Goal: Task Accomplishment & Management: Use online tool/utility

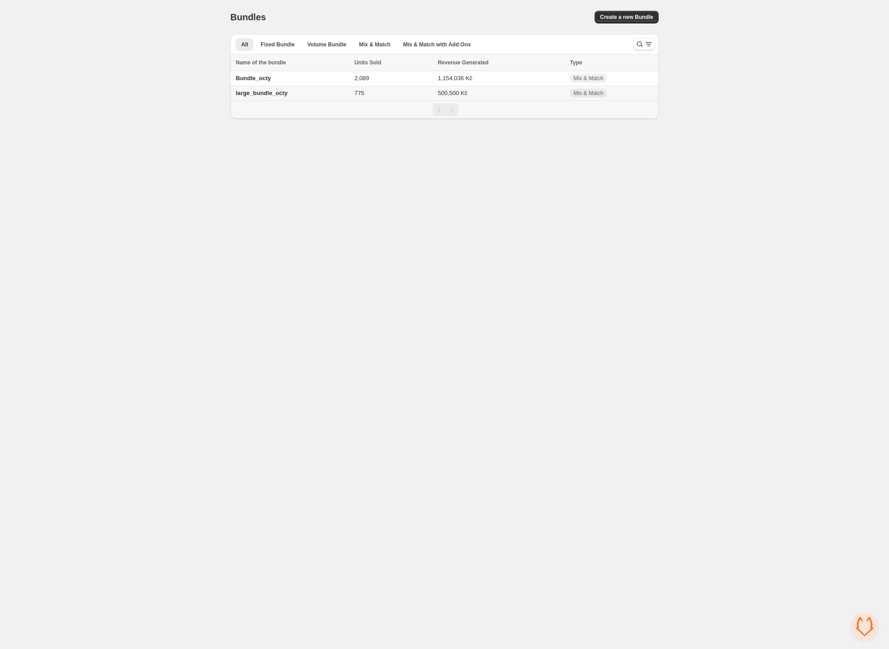
click at [255, 96] on span "large_bundle_octy" at bounding box center [262, 93] width 52 height 7
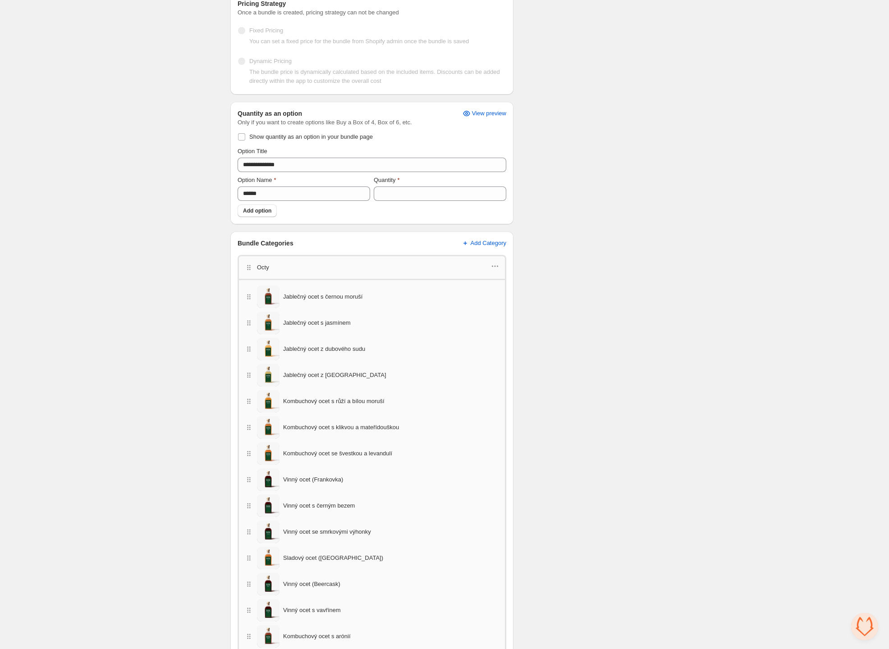
scroll to position [190, 0]
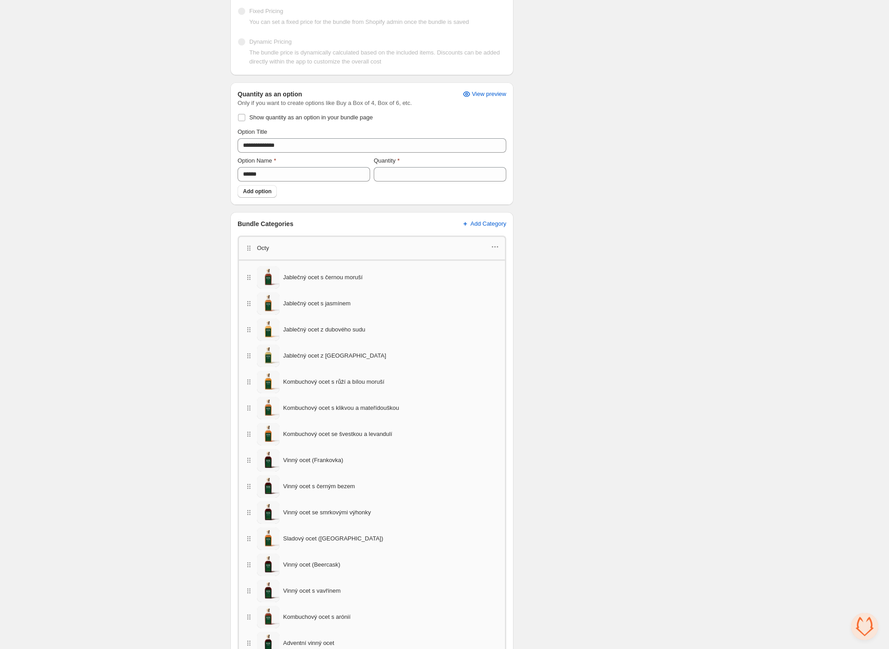
click at [338, 280] on span "Jablečný ocet s černou moruší" at bounding box center [322, 277] width 79 height 9
click at [307, 281] on span "Jablečný ocet s černou moruší" at bounding box center [322, 277] width 79 height 9
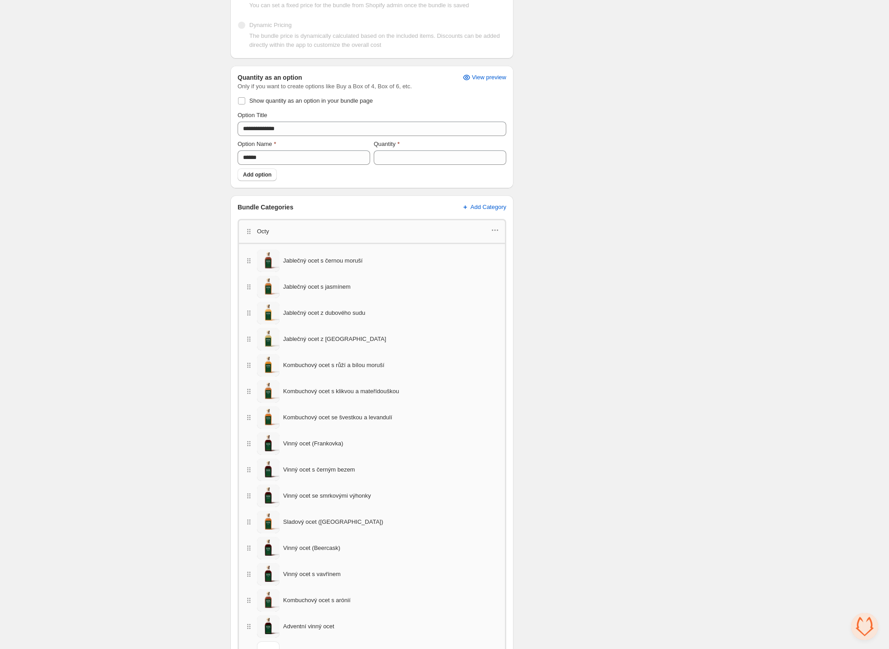
scroll to position [98, 0]
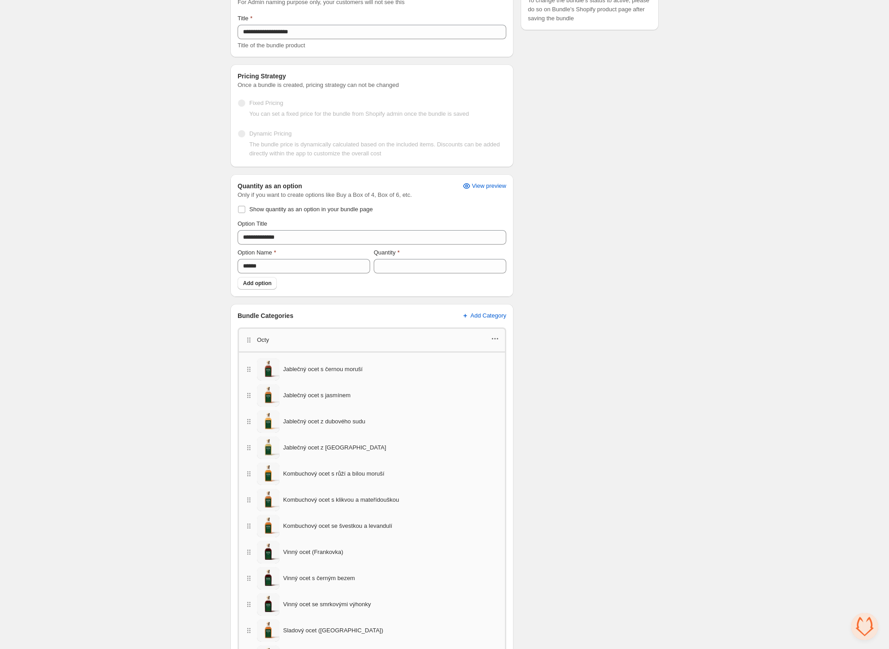
click at [498, 340] on icon "button" at bounding box center [494, 338] width 9 height 9
click at [495, 357] on span "Edit products" at bounding box center [499, 356] width 50 height 9
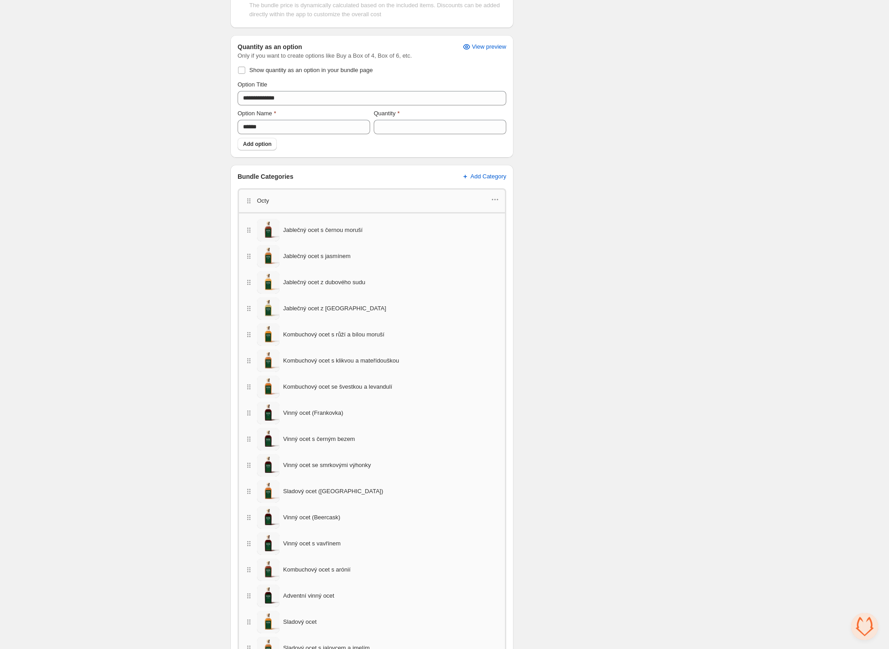
scroll to position [0, 0]
